Goal: Task Accomplishment & Management: Complete application form

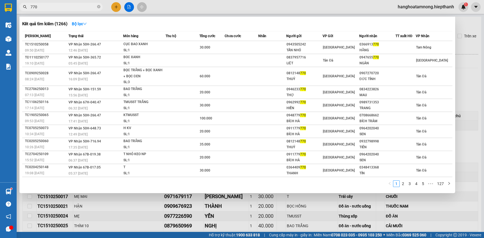
click at [73, 8] on input "770" at bounding box center [64, 7] width 66 height 6
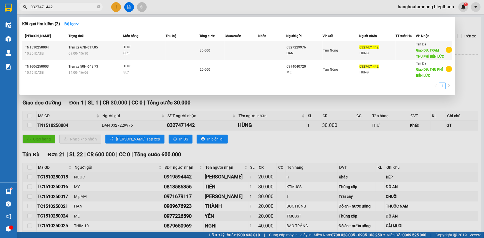
type input "0327471442"
click at [170, 53] on td at bounding box center [183, 50] width 34 height 19
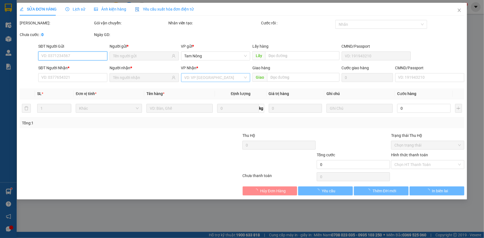
type input "0327229976"
type input "0327471442"
type input "TRẠM THU PHÍ BẾN LỨC"
type input "30.000"
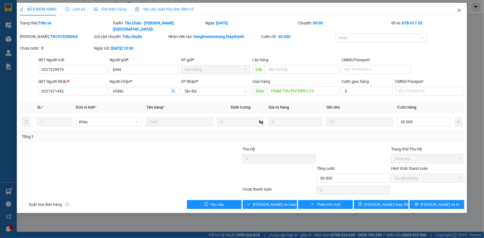
click at [461, 10] on icon "close" at bounding box center [459, 10] width 4 height 4
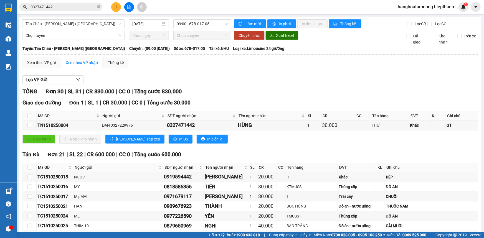
click at [60, 7] on input "0327471442" at bounding box center [64, 7] width 66 height 6
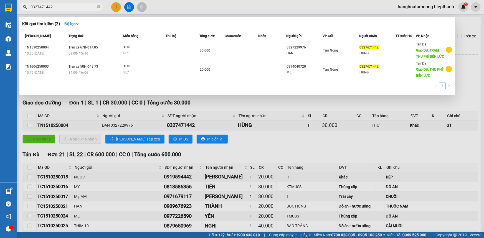
click at [399, 105] on div at bounding box center [242, 119] width 484 height 238
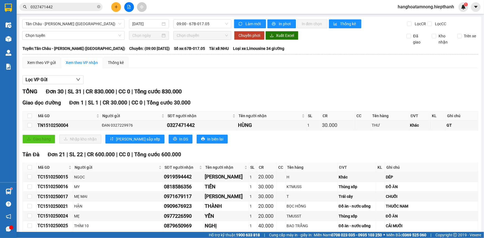
click at [67, 6] on input "0327471442" at bounding box center [64, 7] width 66 height 6
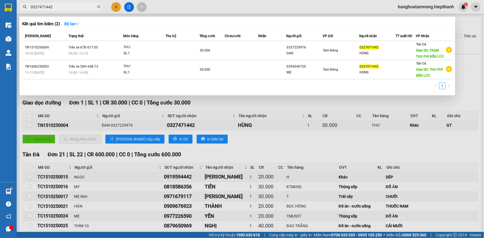
click at [441, 149] on div at bounding box center [242, 119] width 484 height 238
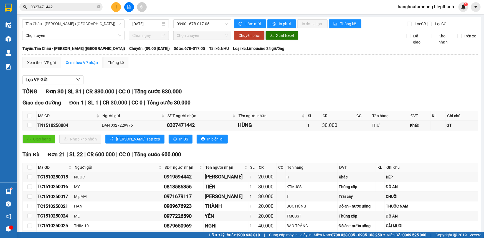
click at [63, 9] on input "0327471442" at bounding box center [64, 7] width 66 height 6
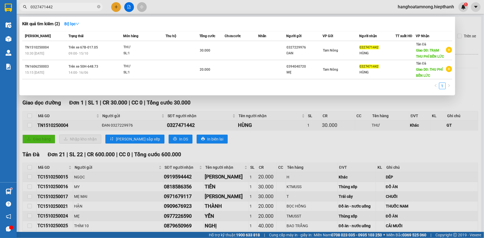
click at [63, 8] on input "0327471442" at bounding box center [64, 7] width 66 height 6
drag, startPoint x: 63, startPoint y: 8, endPoint x: 79, endPoint y: 6, distance: 15.5
click at [71, 7] on input "0327471442" at bounding box center [64, 7] width 66 height 6
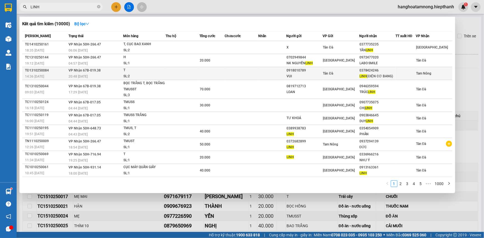
type input "LINH"
click at [239, 72] on td at bounding box center [242, 73] width 34 height 13
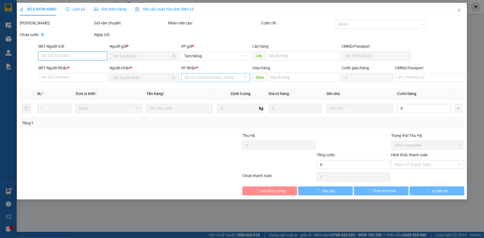
type input "0918010789"
type input "VUI"
type input "0378424246"
type input "LINH (ĐIỆN CƠ BANG)"
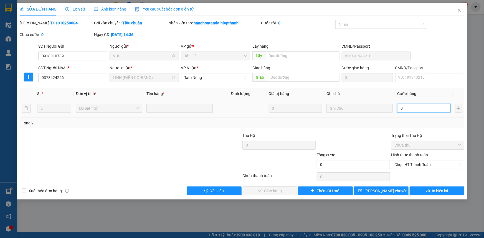
click at [419, 110] on input "0" at bounding box center [425, 108] width 54 height 9
type input "8"
type input "80"
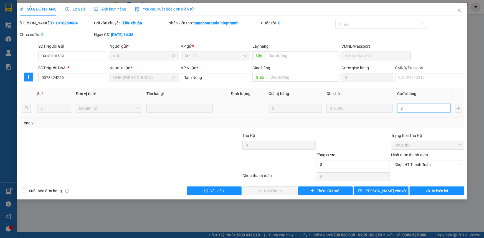
type input "80"
click at [436, 164] on span "Chọn HT Thanh Toán" at bounding box center [428, 165] width 67 height 8
type input "80"
type input "80.000"
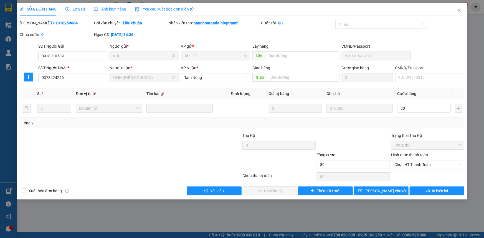
type input "80.000"
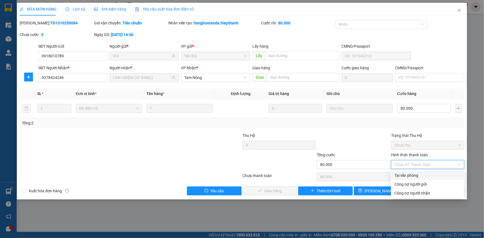
click at [419, 175] on div "Tại văn phòng" at bounding box center [428, 176] width 67 height 6
type input "0"
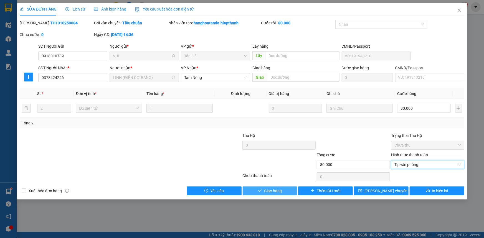
click at [287, 188] on button "Giao hàng" at bounding box center [270, 191] width 55 height 9
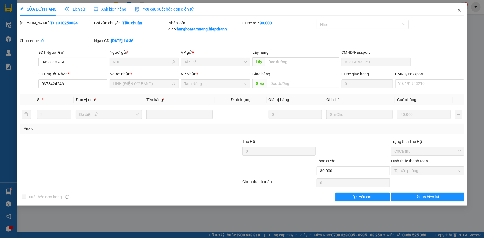
click at [458, 10] on icon "close" at bounding box center [459, 10] width 4 height 4
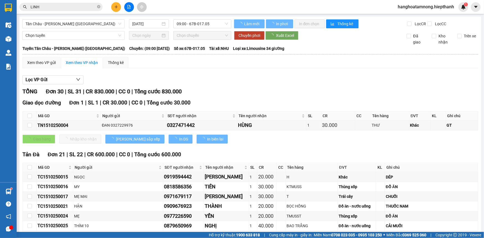
click at [79, 7] on input "LINH" at bounding box center [64, 7] width 66 height 6
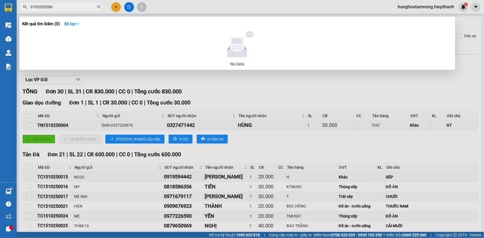
drag, startPoint x: 41, startPoint y: 9, endPoint x: 28, endPoint y: 10, distance: 12.8
click at [28, 10] on span "0795295386" at bounding box center [60, 7] width 83 height 8
click at [56, 6] on input "0795295386" at bounding box center [64, 7] width 66 height 6
drag, startPoint x: 52, startPoint y: 7, endPoint x: 31, endPoint y: 9, distance: 20.4
click at [31, 9] on input "0795295386" at bounding box center [64, 7] width 66 height 6
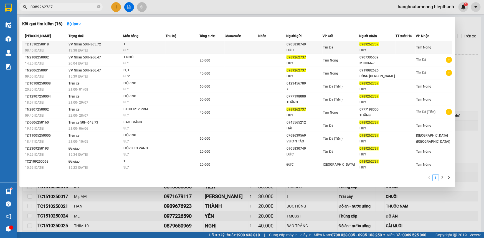
type input "0989262737"
click at [192, 47] on td at bounding box center [183, 47] width 34 height 13
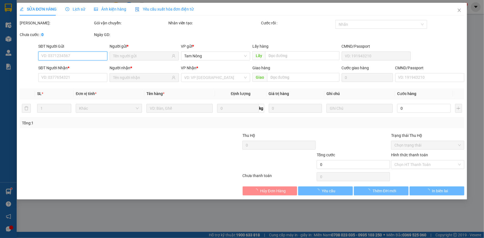
type input "0905830749"
type input "ĐỨC"
type input "0989262737"
type input "HUY"
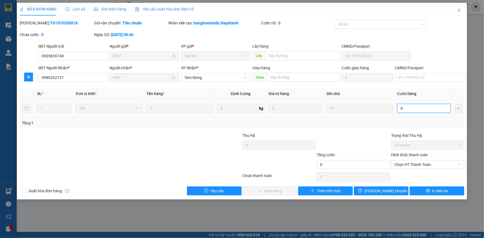
click at [412, 108] on input "0" at bounding box center [425, 108] width 54 height 9
type input "2"
type input "20"
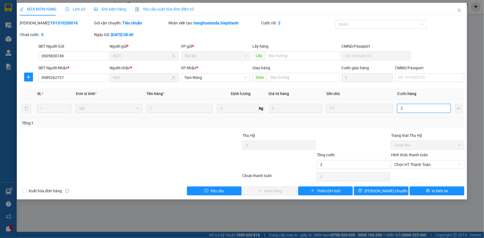
type input "20"
click at [412, 164] on span "Chọn HT Thanh Toán" at bounding box center [428, 165] width 67 height 8
type input "20"
type input "20.000"
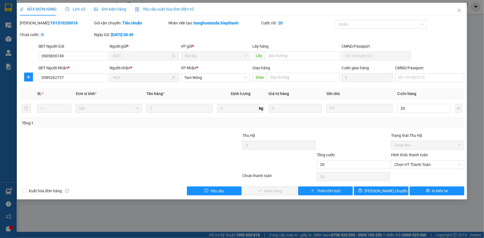
type input "20.000"
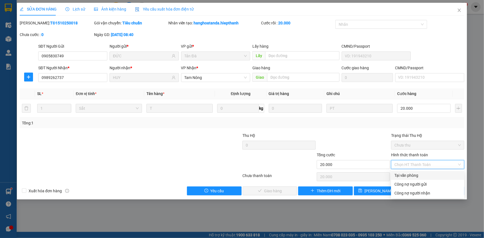
click at [402, 177] on div "Tại văn phòng" at bounding box center [428, 176] width 67 height 6
type input "0"
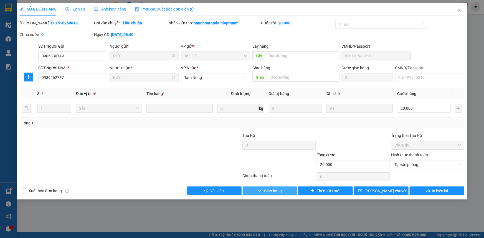
click at [273, 191] on span "Giao hàng" at bounding box center [273, 191] width 18 height 6
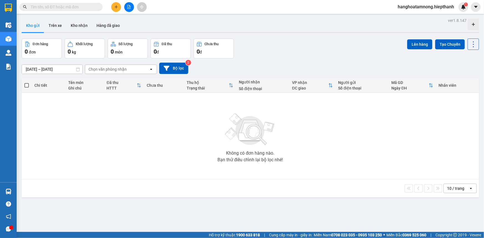
click at [68, 6] on input "text" at bounding box center [64, 7] width 66 height 6
click at [53, 5] on input "text" at bounding box center [64, 7] width 66 height 6
click at [53, 6] on input "text" at bounding box center [64, 7] width 66 height 6
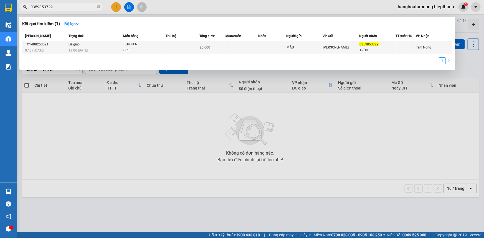
type input "0359853729"
click at [164, 46] on div "BỌC ĐEN" at bounding box center [145, 44] width 42 height 6
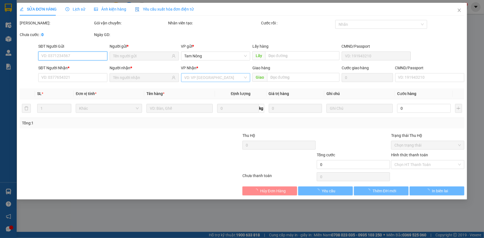
type input "MÀU"
type input "0359853729"
type input "TRÚC"
type input "20.000"
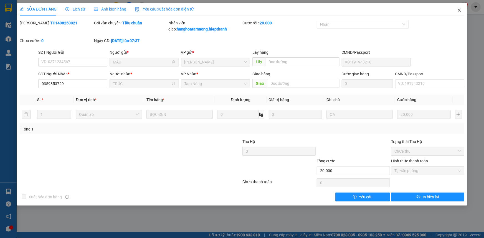
drag, startPoint x: 461, startPoint y: 8, endPoint x: 447, endPoint y: 14, distance: 14.7
click at [461, 8] on icon "close" at bounding box center [459, 10] width 4 height 4
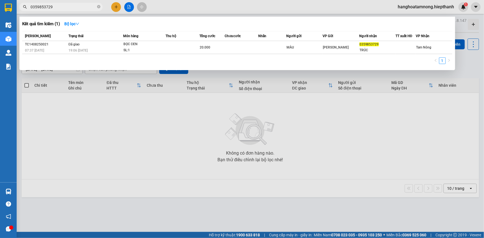
drag, startPoint x: 55, startPoint y: 7, endPoint x: 20, endPoint y: 9, distance: 35.3
click at [20, 9] on div "0359853729" at bounding box center [54, 7] width 108 height 8
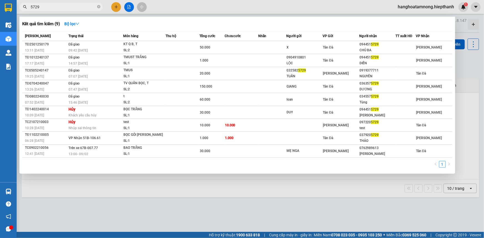
click at [64, 8] on input "5729" at bounding box center [64, 7] width 66 height 6
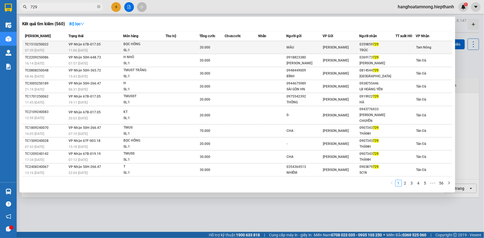
type input "729"
click at [227, 49] on td at bounding box center [242, 47] width 34 height 13
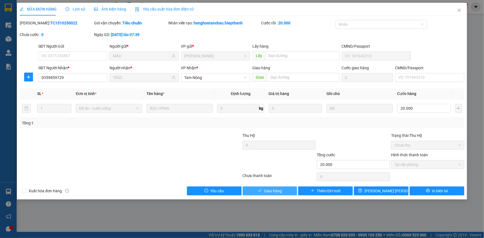
click at [270, 188] on span "Giao hàng" at bounding box center [273, 191] width 18 height 6
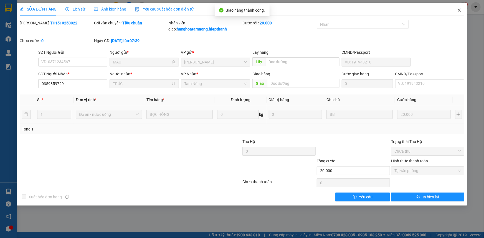
click at [461, 11] on icon "close" at bounding box center [459, 10] width 4 height 4
